Goal: Communication & Community: Ask a question

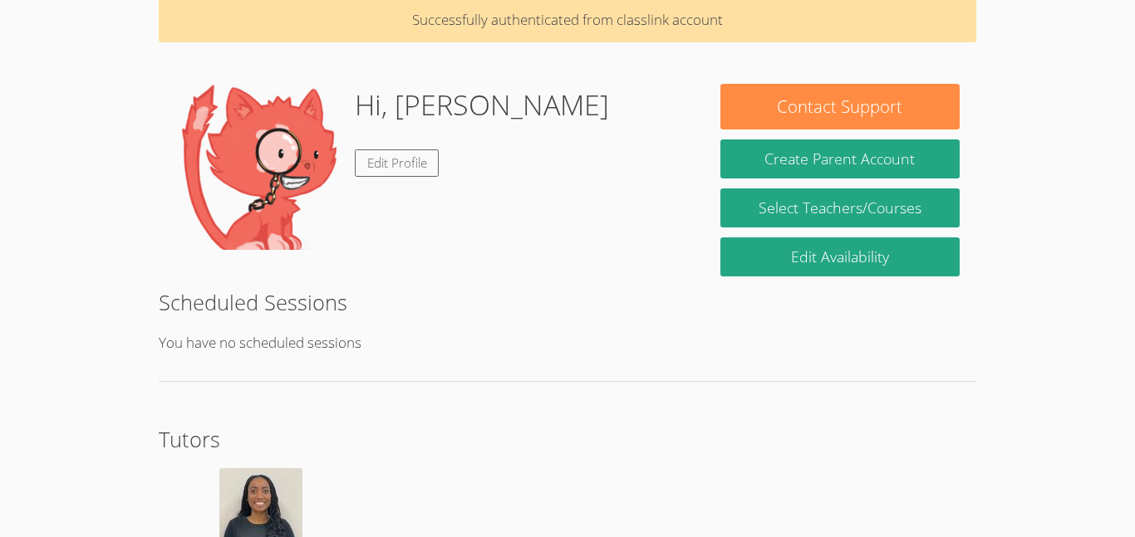
scroll to position [200, 0]
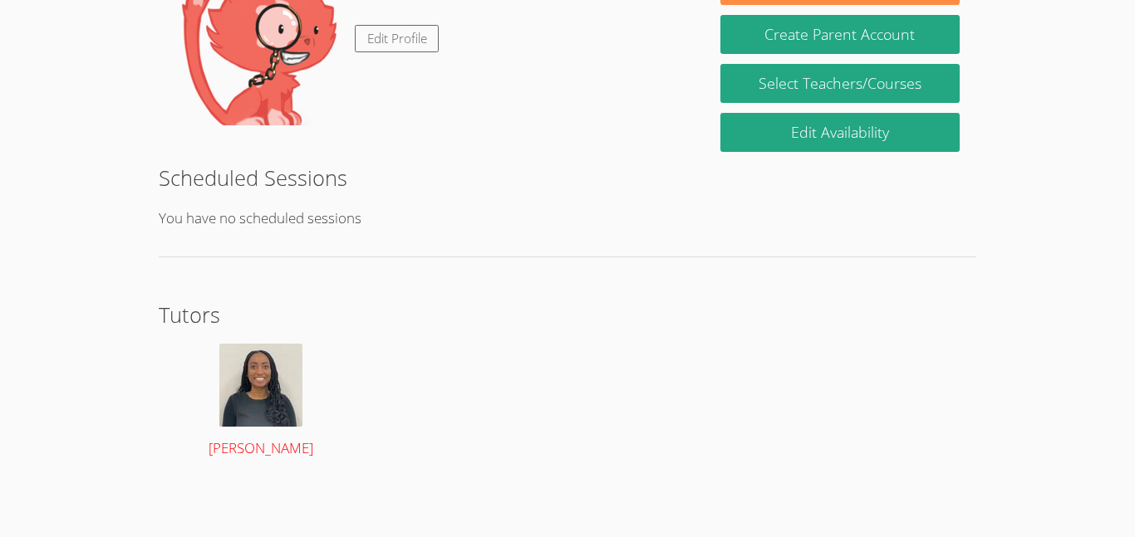
click at [258, 376] on img at bounding box center [260, 385] width 83 height 83
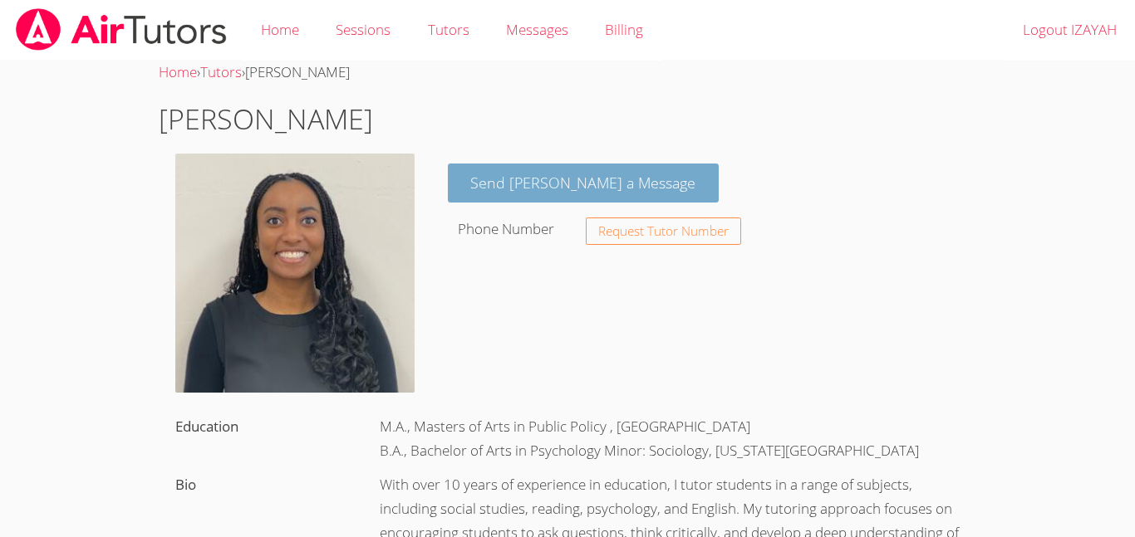
click at [646, 188] on link "Send [PERSON_NAME] a Message" at bounding box center [584, 183] width 272 height 39
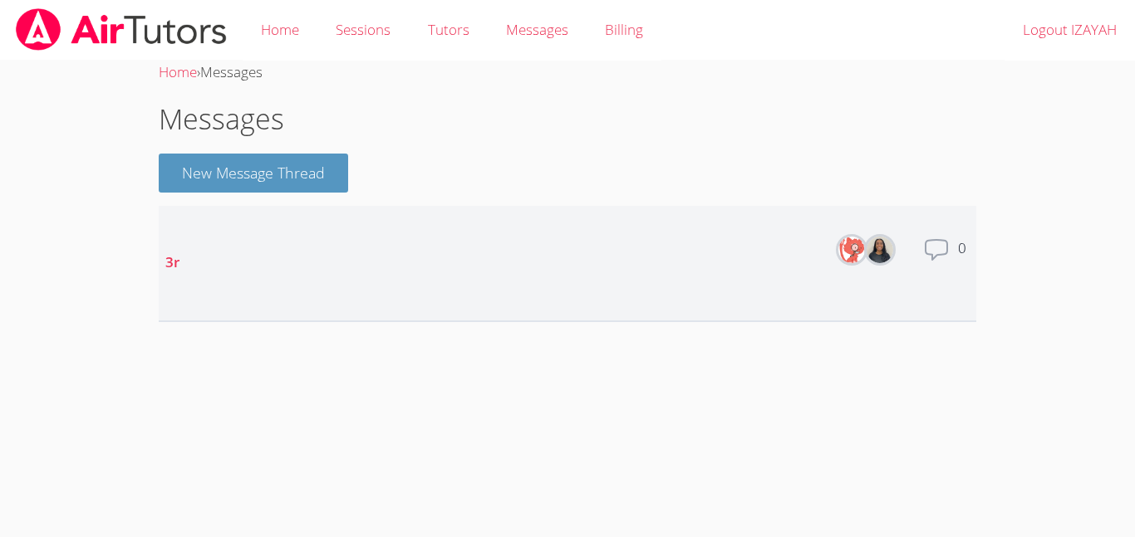
click at [956, 237] on div "Total messages 0" at bounding box center [946, 263] width 47 height 53
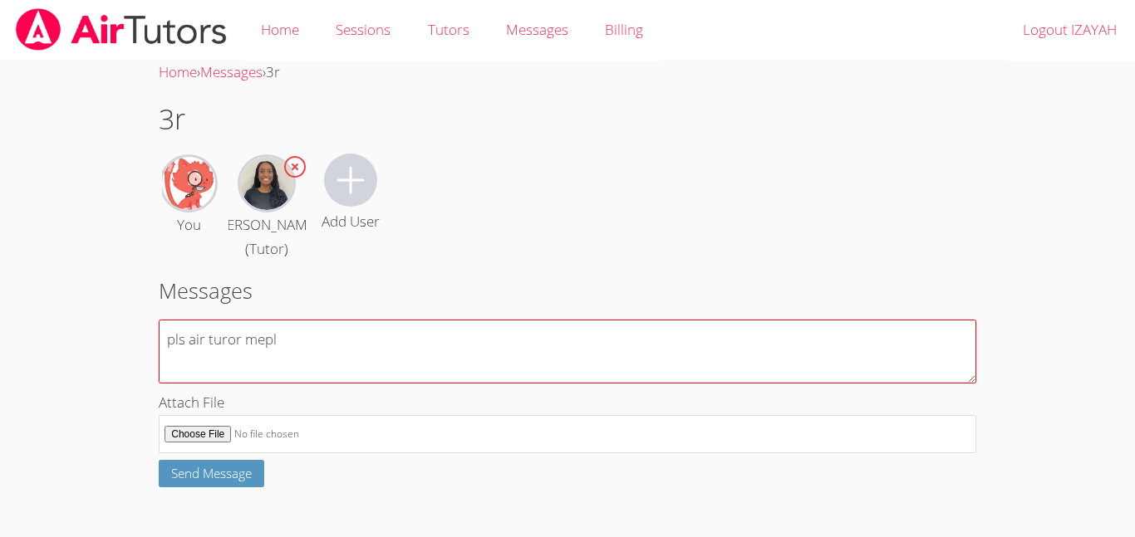
click at [186, 346] on textarea "pls air turor mepl" at bounding box center [567, 352] width 817 height 64
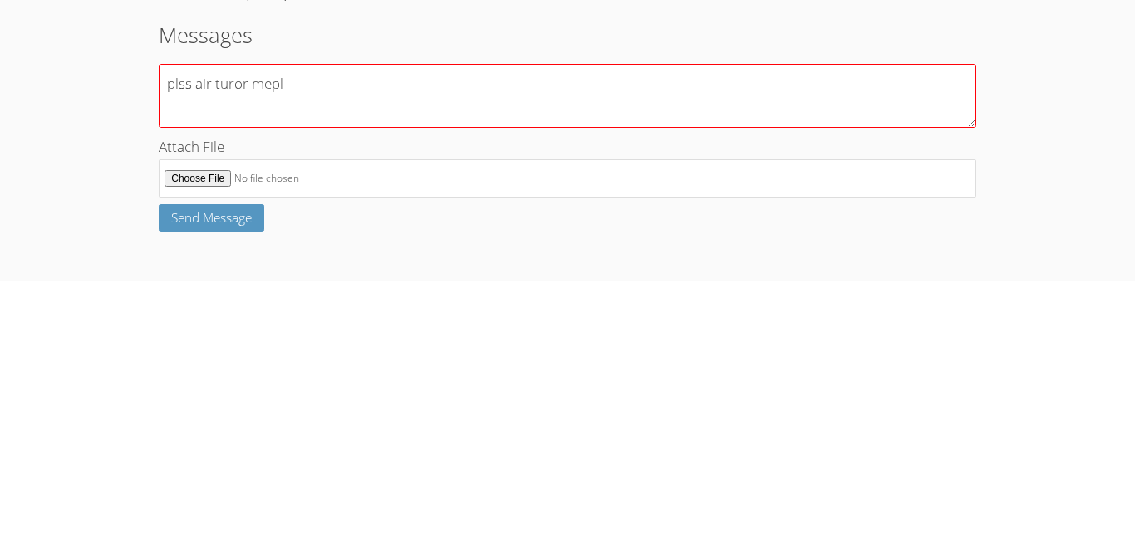
click at [325, 366] on textarea "plss air turor mepl" at bounding box center [567, 352] width 817 height 64
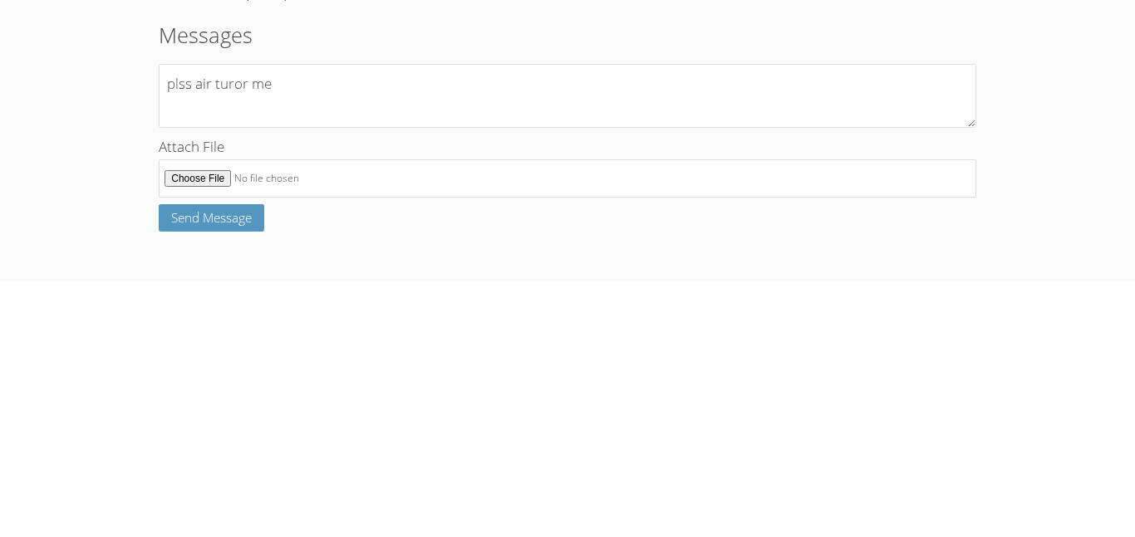
click at [286, 433] on label "Attach File" at bounding box center [567, 422] width 817 height 63
click at [286, 433] on input "Attach File" at bounding box center [567, 434] width 817 height 39
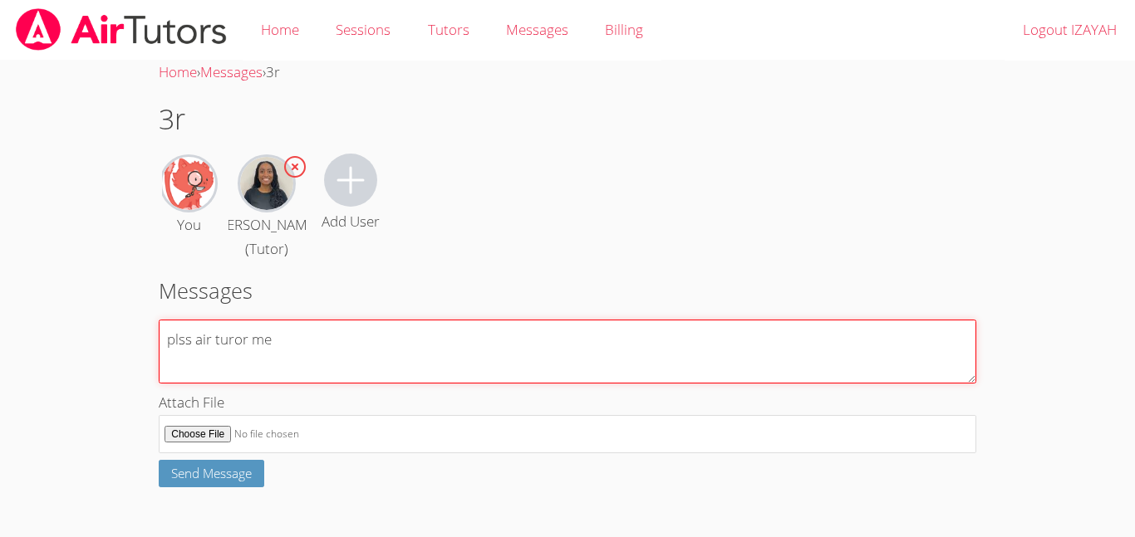
click at [400, 374] on textarea "plss air turor me" at bounding box center [567, 352] width 817 height 64
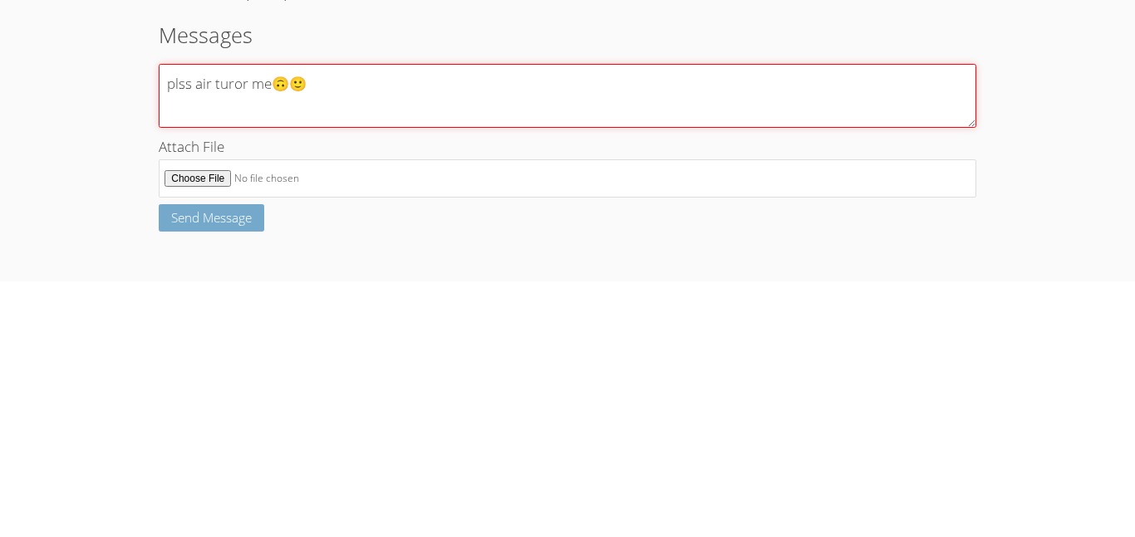
type textarea "plss air turor me🙃🙂"
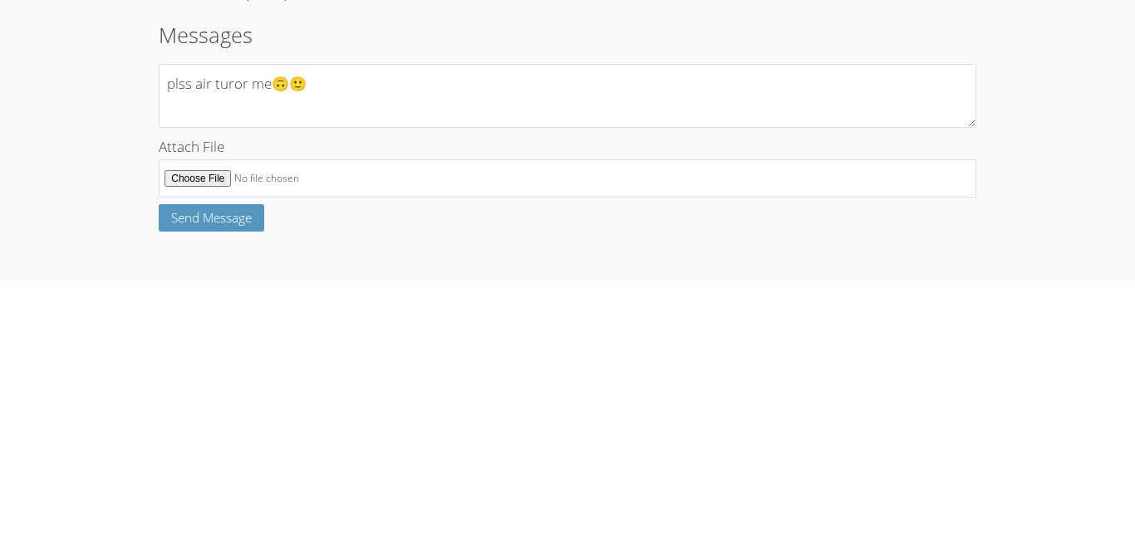
click at [1097, 363] on body "Home Sessions Tutors Messages Billing Logout IZAYAH Home › Messages › 3r 3r You…" at bounding box center [567, 268] width 1135 height 537
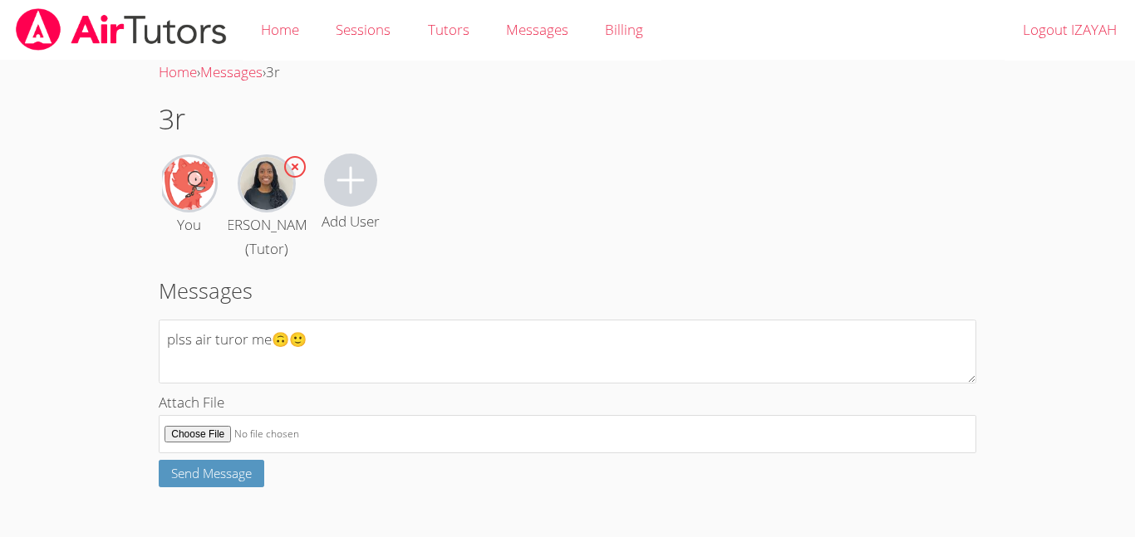
click at [1014, 362] on body "Home Sessions Tutors Messages Billing Logout IZAYAH Home › Messages › 3r 3r You…" at bounding box center [567, 268] width 1135 height 537
click at [1130, 231] on body "Home Sessions Tutors Messages Billing Logout IZAYAH Home › Messages › 3r 3r You…" at bounding box center [567, 268] width 1135 height 537
click at [234, 482] on span "Send Message" at bounding box center [211, 473] width 81 height 17
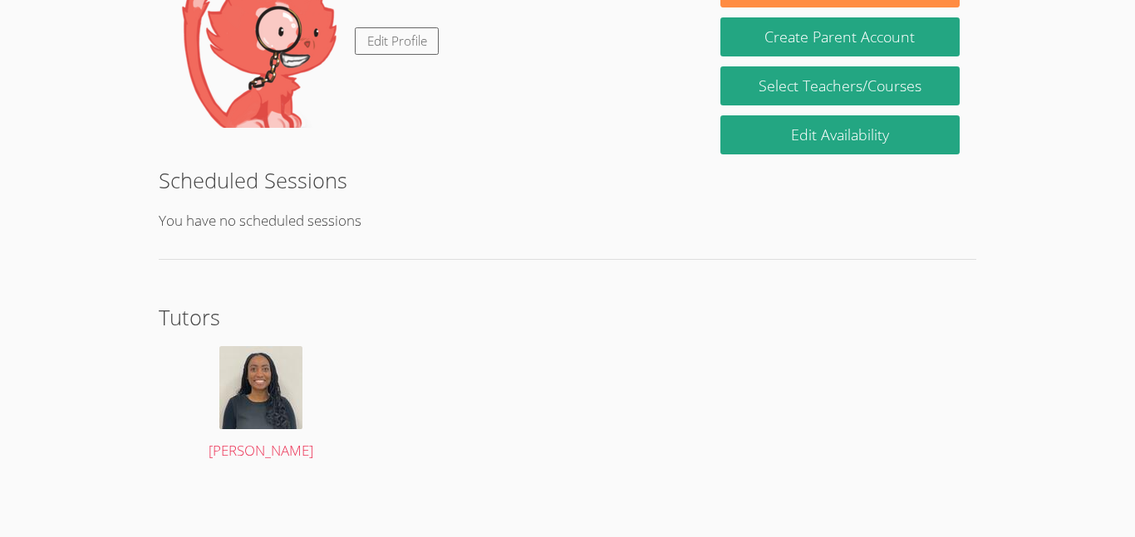
scroll to position [200, 0]
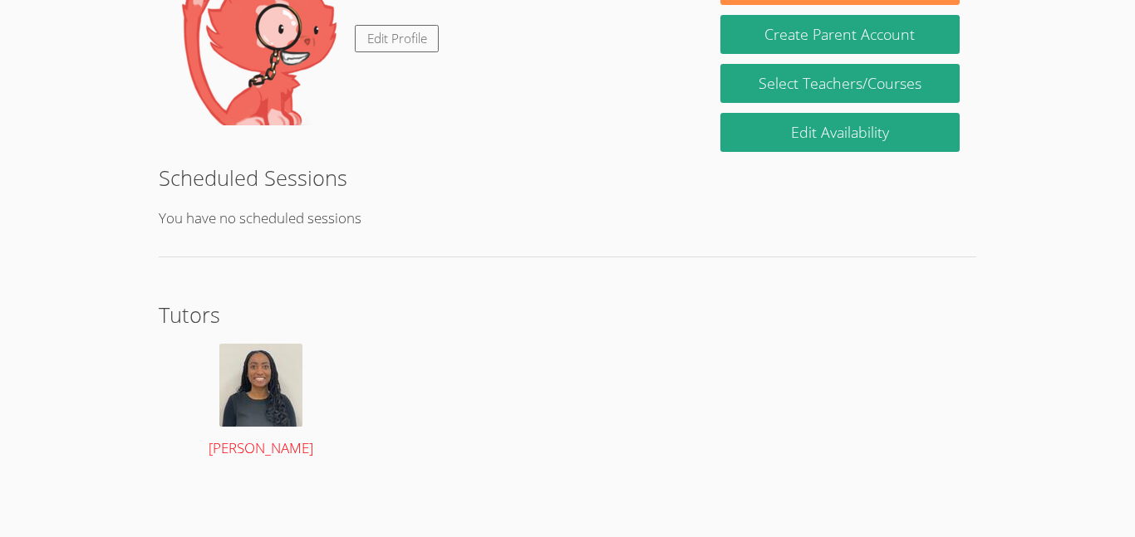
click at [299, 391] on img at bounding box center [260, 385] width 83 height 83
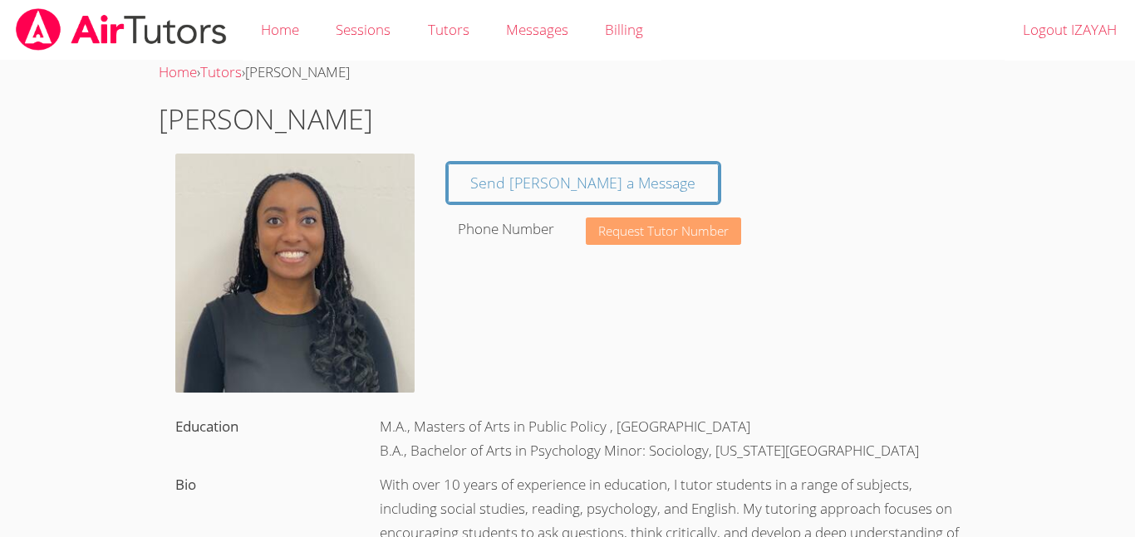
click at [712, 233] on span "Request Tutor Number" at bounding box center [663, 231] width 130 height 12
click at [608, 207] on div "Send [PERSON_NAME] a Message Phone Number Request Tutor Number" at bounding box center [703, 202] width 545 height 96
click at [365, 231] on img at bounding box center [294, 273] width 239 height 239
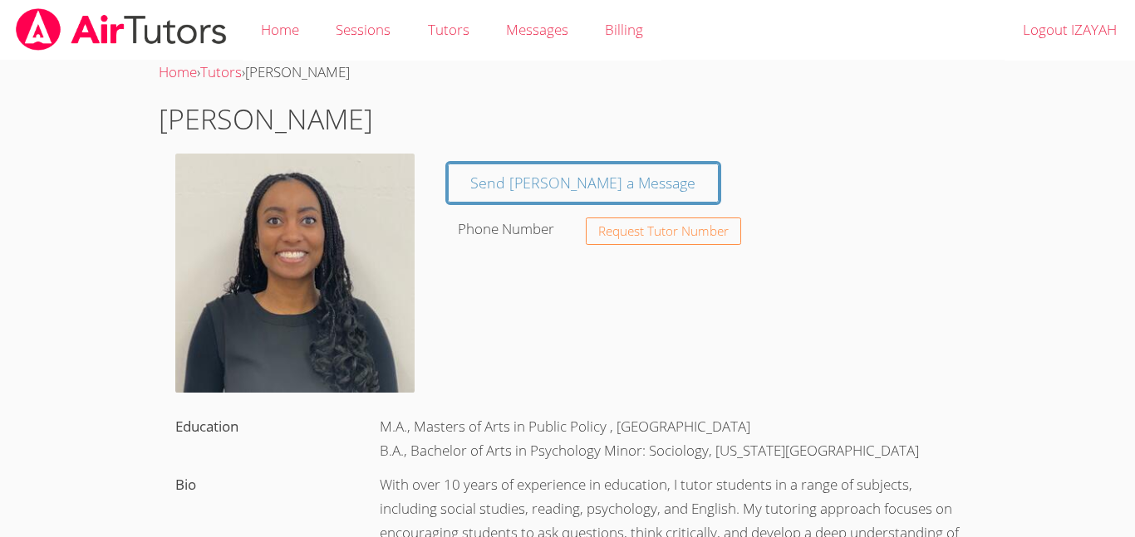
click at [365, 231] on img at bounding box center [294, 273] width 239 height 239
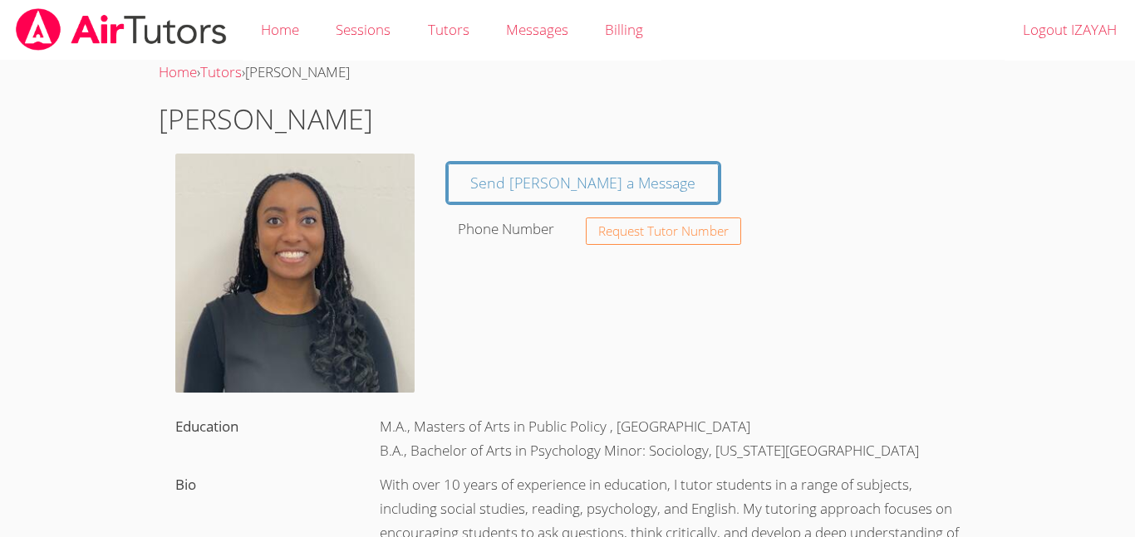
click at [365, 231] on img at bounding box center [294, 273] width 239 height 239
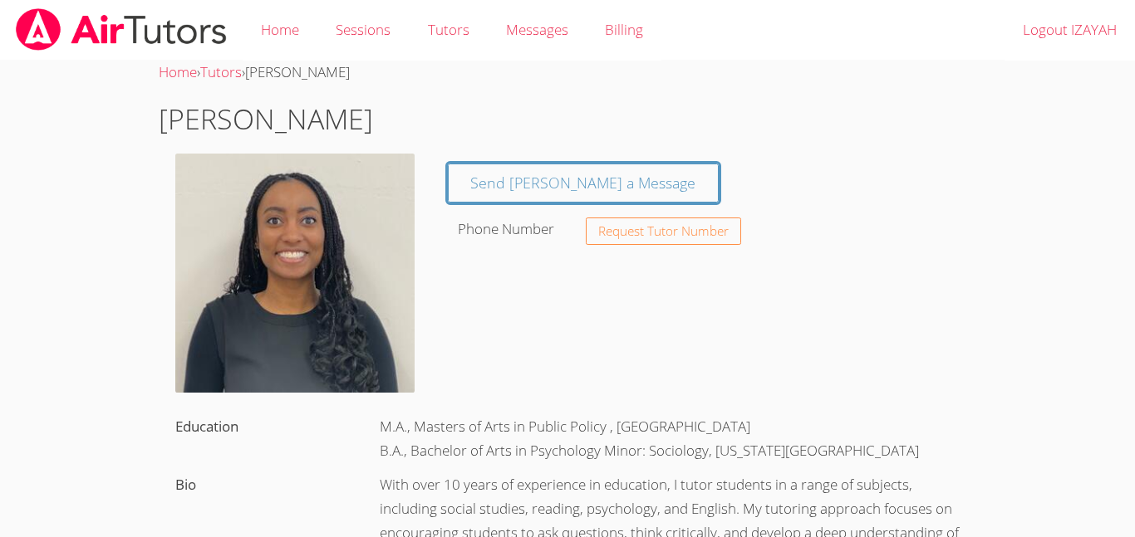
click at [365, 231] on img at bounding box center [294, 273] width 239 height 239
click at [443, 31] on link "Tutors" at bounding box center [448, 30] width 78 height 61
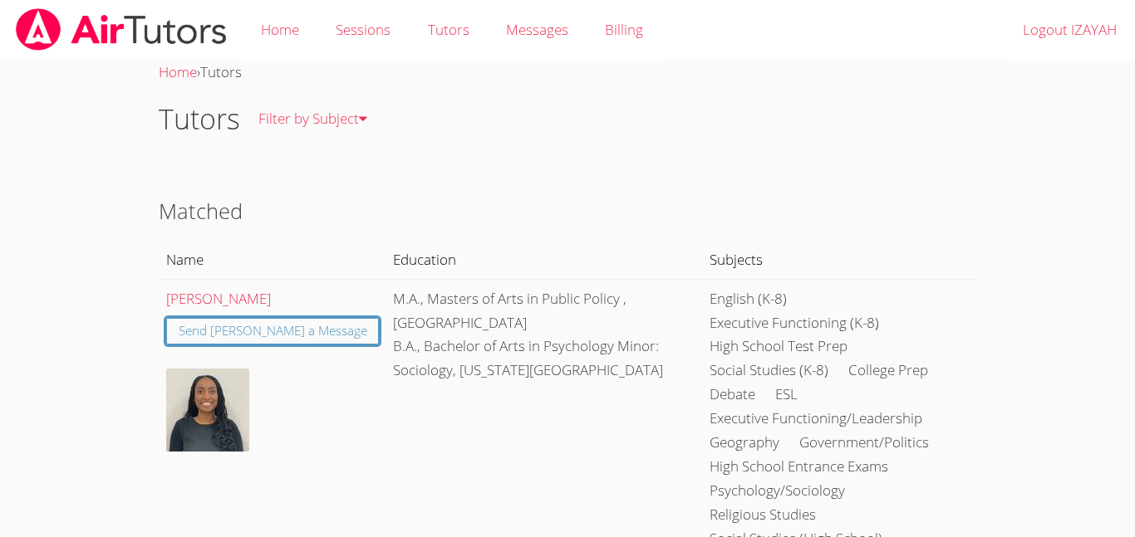
click at [216, 415] on img at bounding box center [207, 410] width 83 height 83
click at [270, 323] on link "Send [PERSON_NAME] a Message" at bounding box center [273, 331] width 214 height 27
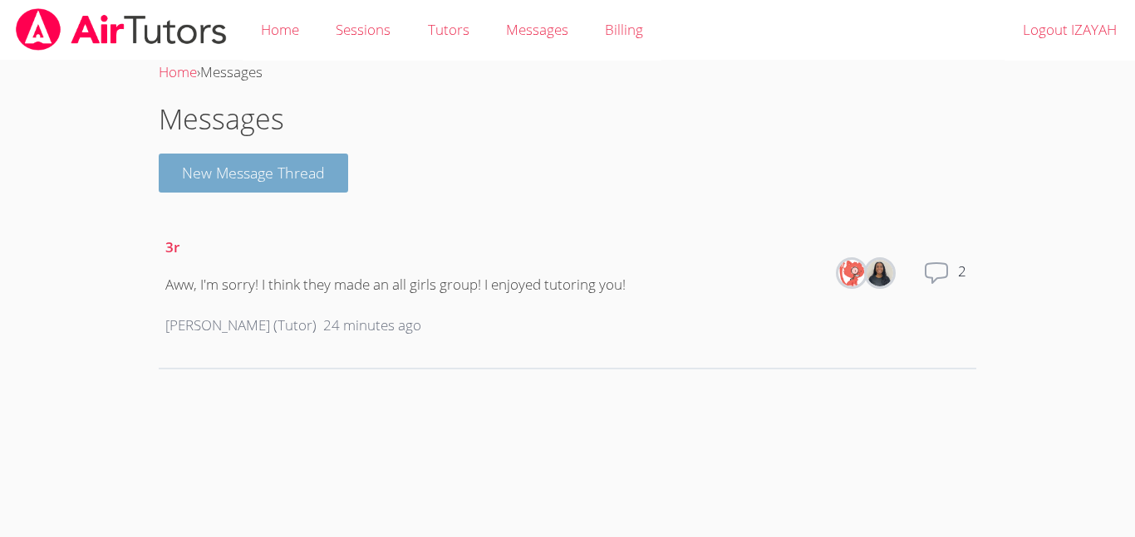
click at [298, 164] on button "New Message Thread" at bounding box center [253, 173] width 189 height 39
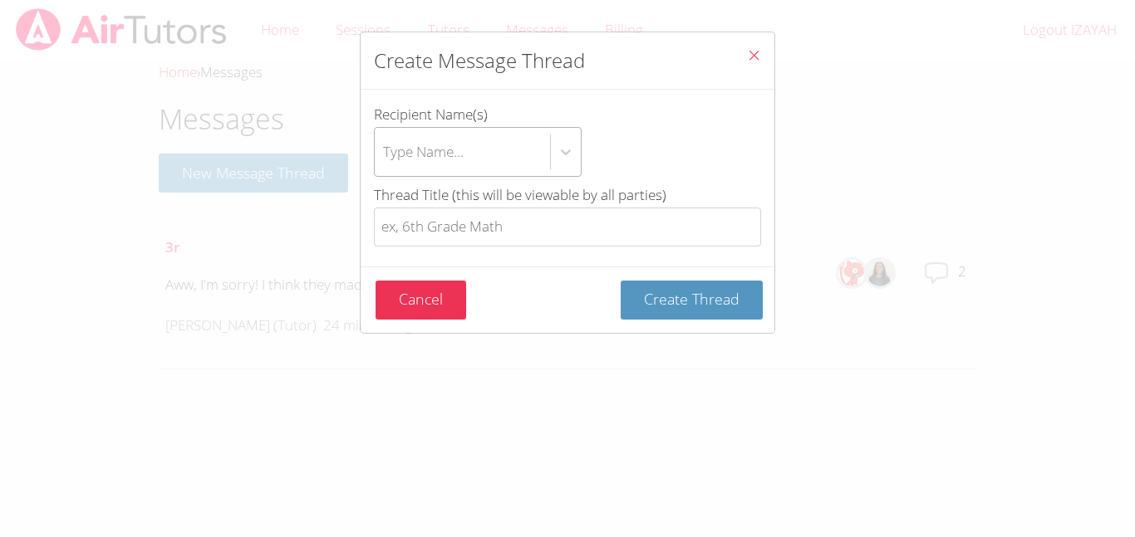
click at [495, 161] on div "Type Name..." at bounding box center [462, 152] width 175 height 48
click at [385, 161] on input "Recipient Name(s) Type Name..." at bounding box center [384, 152] width 2 height 38
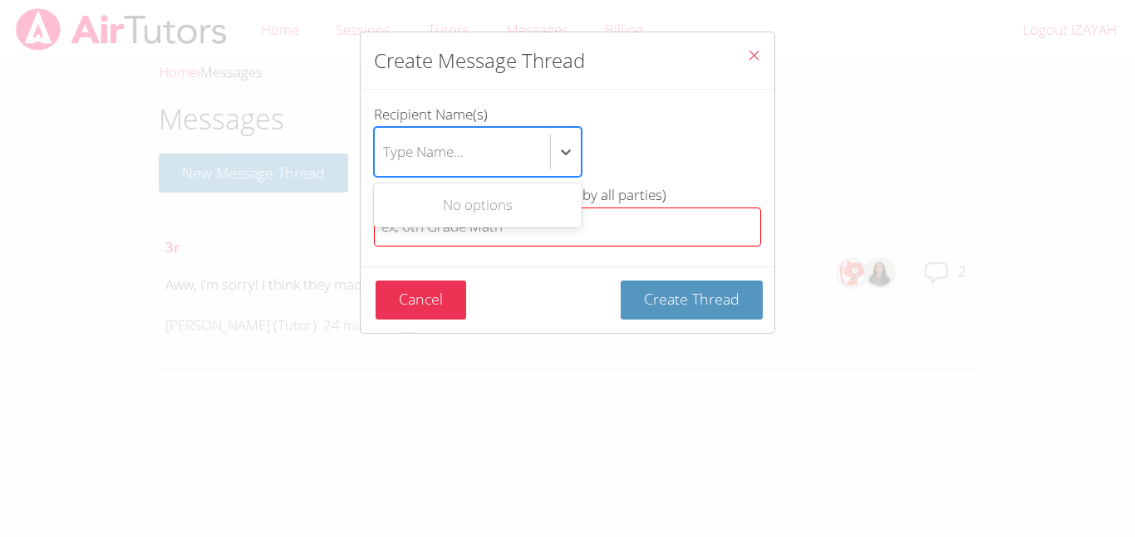
type input "c"
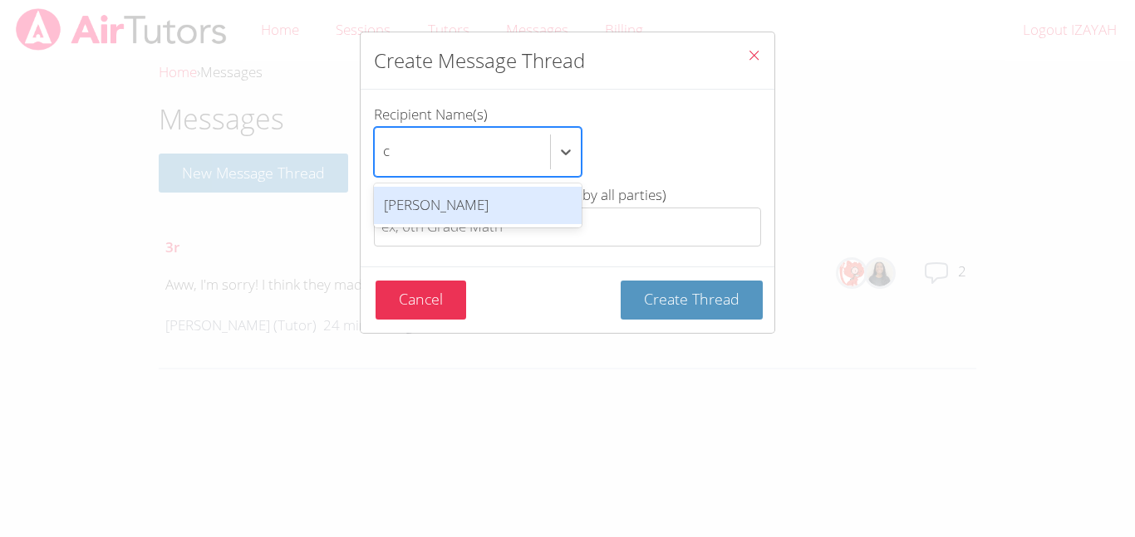
click at [495, 198] on div "[PERSON_NAME]" at bounding box center [478, 205] width 208 height 37
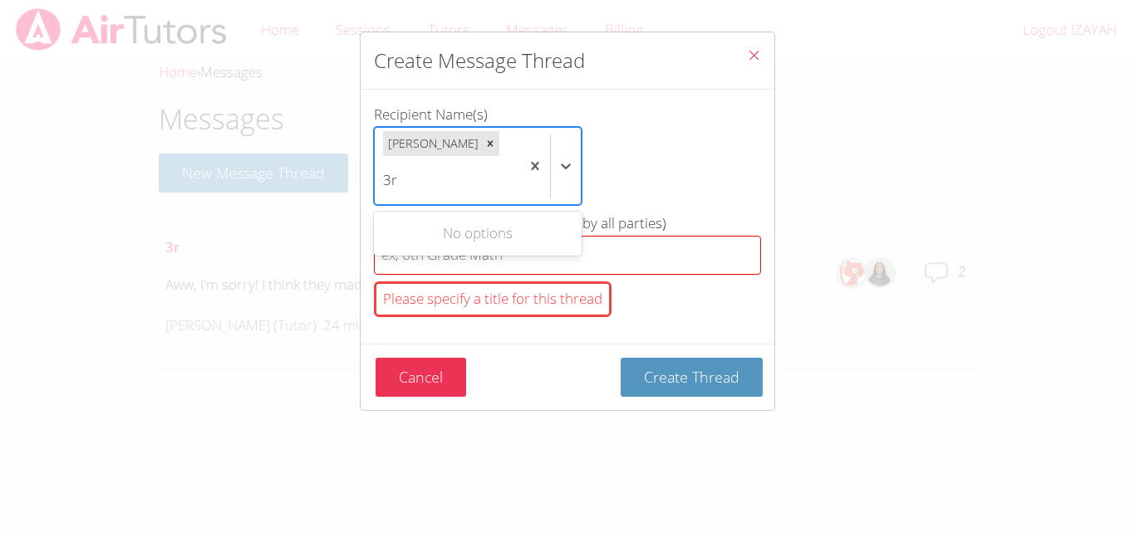
type input "3r"
click at [621, 358] on button "Create Thread" at bounding box center [692, 377] width 142 height 39
click at [831, 210] on div "Create Message Thread Recipient Name(s) option [PERSON_NAME], selected. Use Up …" at bounding box center [567, 268] width 1135 height 537
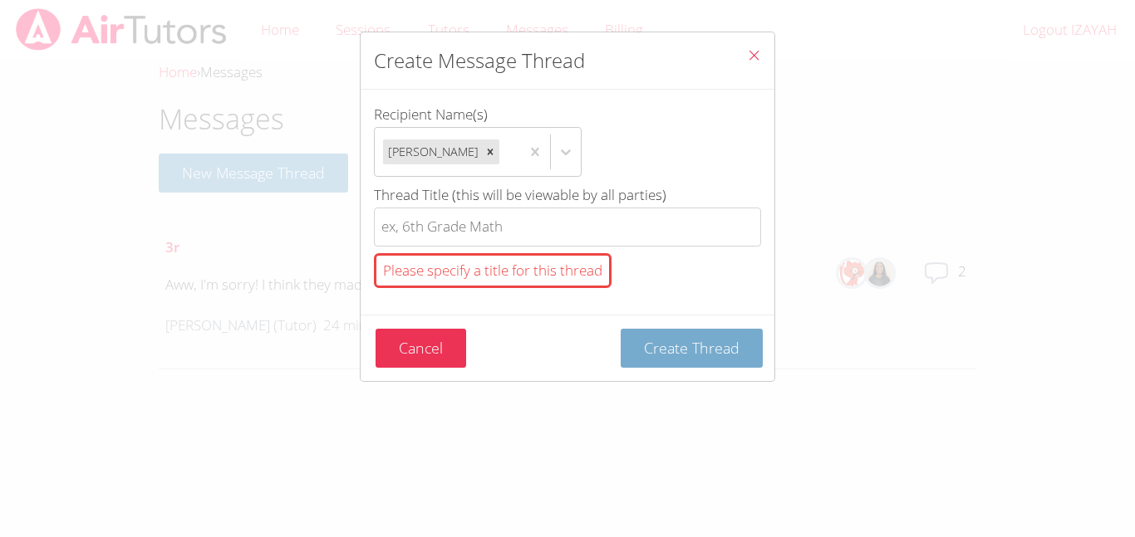
click at [678, 356] on span "Create Thread" at bounding box center [692, 348] width 96 height 20
click at [682, 352] on span "Create Thread" at bounding box center [692, 348] width 96 height 20
click at [753, 66] on span "Close" at bounding box center [754, 56] width 14 height 19
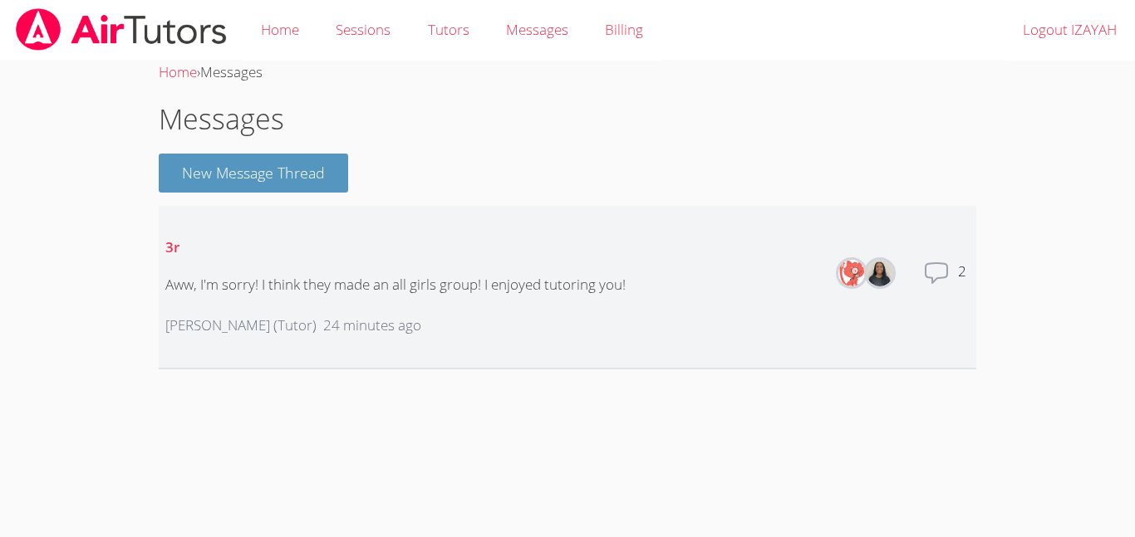
click at [464, 273] on div "Aww, I'm sorry! I think they made an all girls group! I enjoyed tutoring you!" at bounding box center [395, 285] width 460 height 24
